Goal: Complete application form

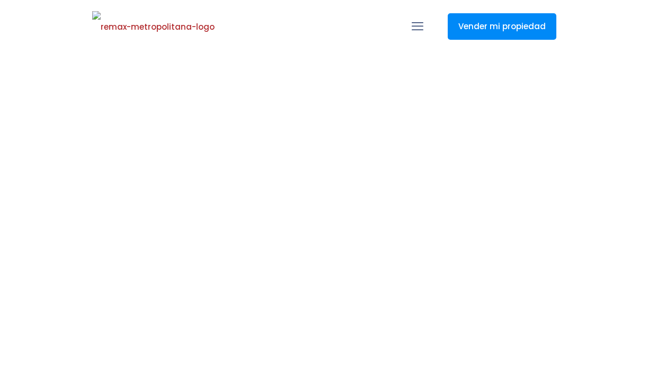
select select
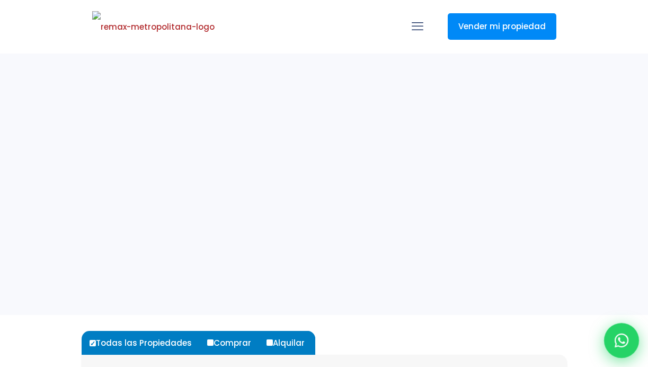
click at [619, 334] on icon at bounding box center [622, 340] width 14 height 14
click at [619, 345] on icon at bounding box center [622, 340] width 14 height 14
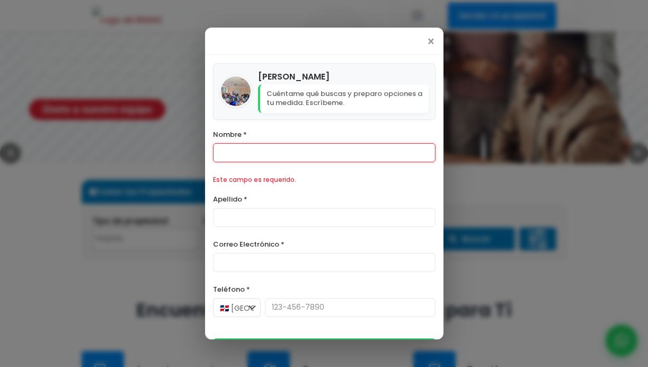
scroll to position [180, 0]
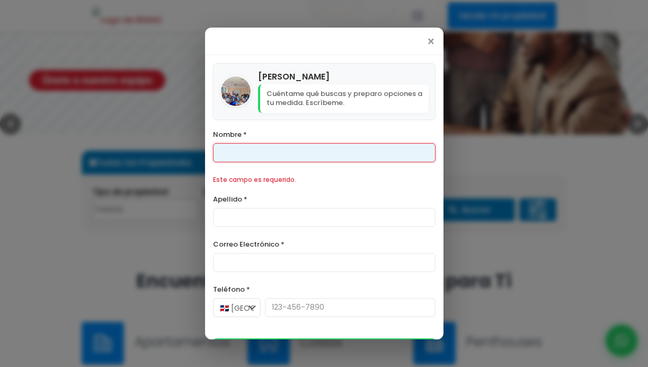
click at [271, 157] on input "Nombre *" at bounding box center [324, 152] width 223 height 19
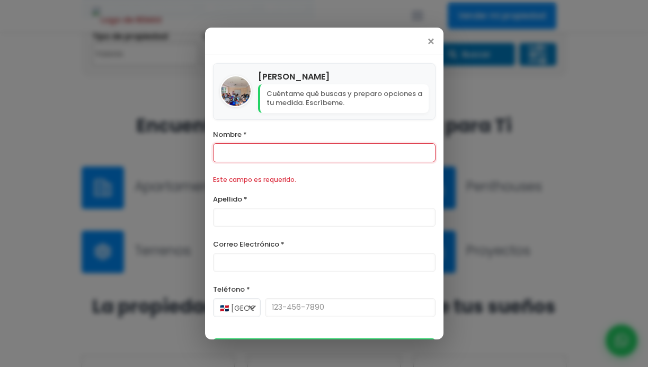
scroll to position [359, 0]
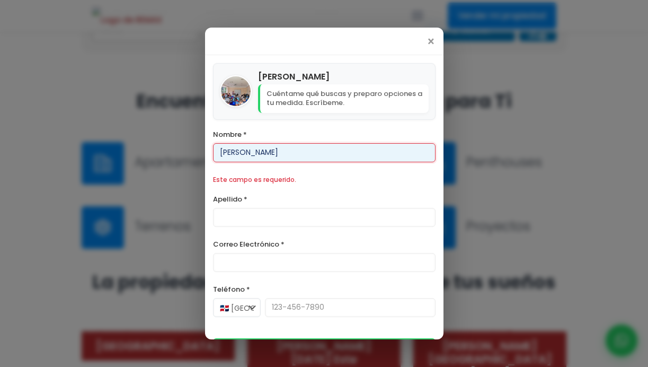
type input "[PERSON_NAME]"
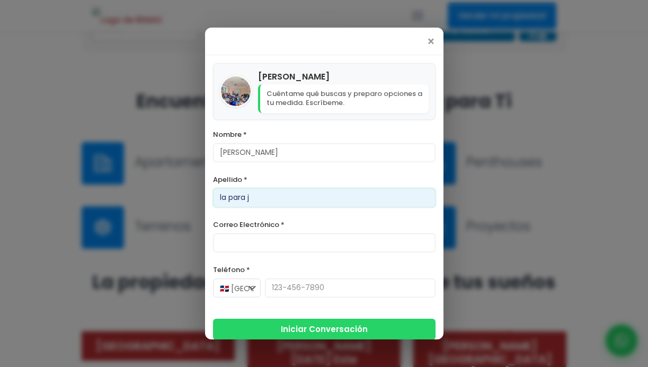
type input "la para j"
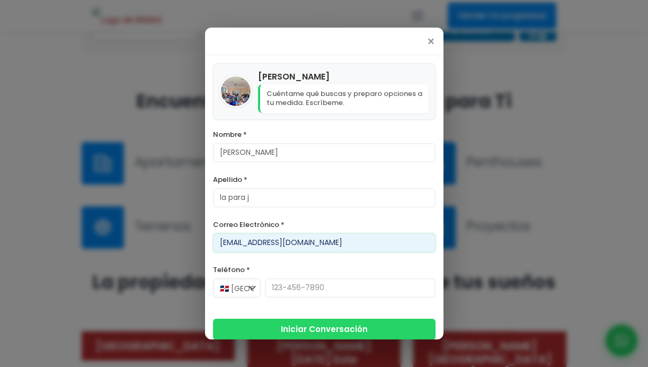
type input "[EMAIL_ADDRESS][DOMAIN_NAME]"
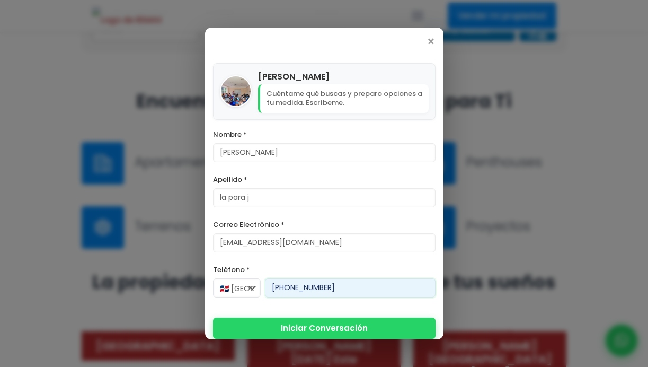
type input "[PHONE_NUMBER]"
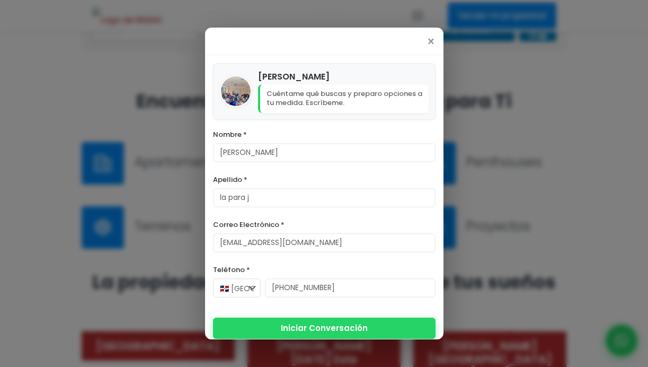
click at [303, 328] on button "Iniciar Conversación" at bounding box center [324, 328] width 223 height 21
